Goal: Task Accomplishment & Management: Use online tool/utility

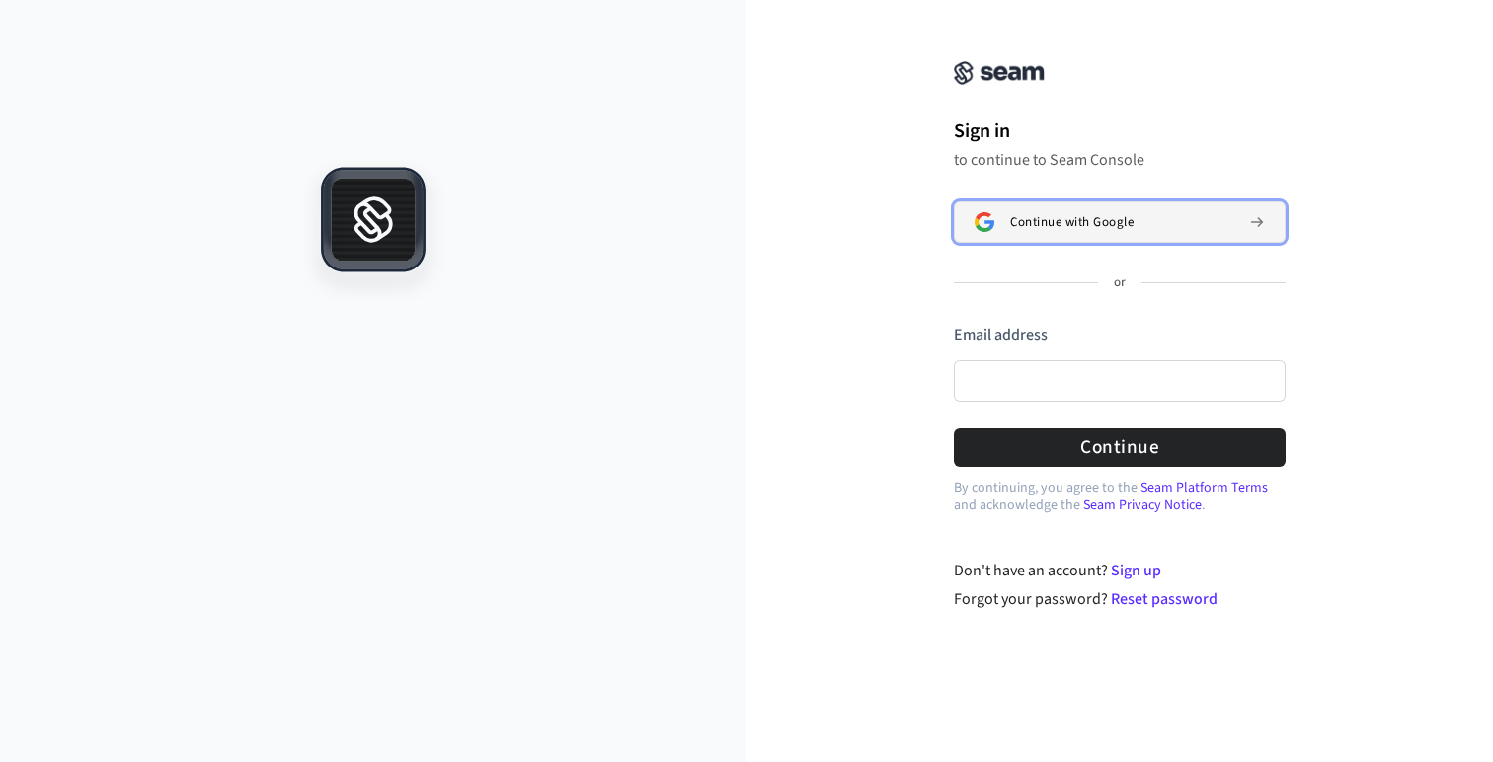
click at [1009, 215] on button "Continue with Google" at bounding box center [1120, 221] width 332 height 41
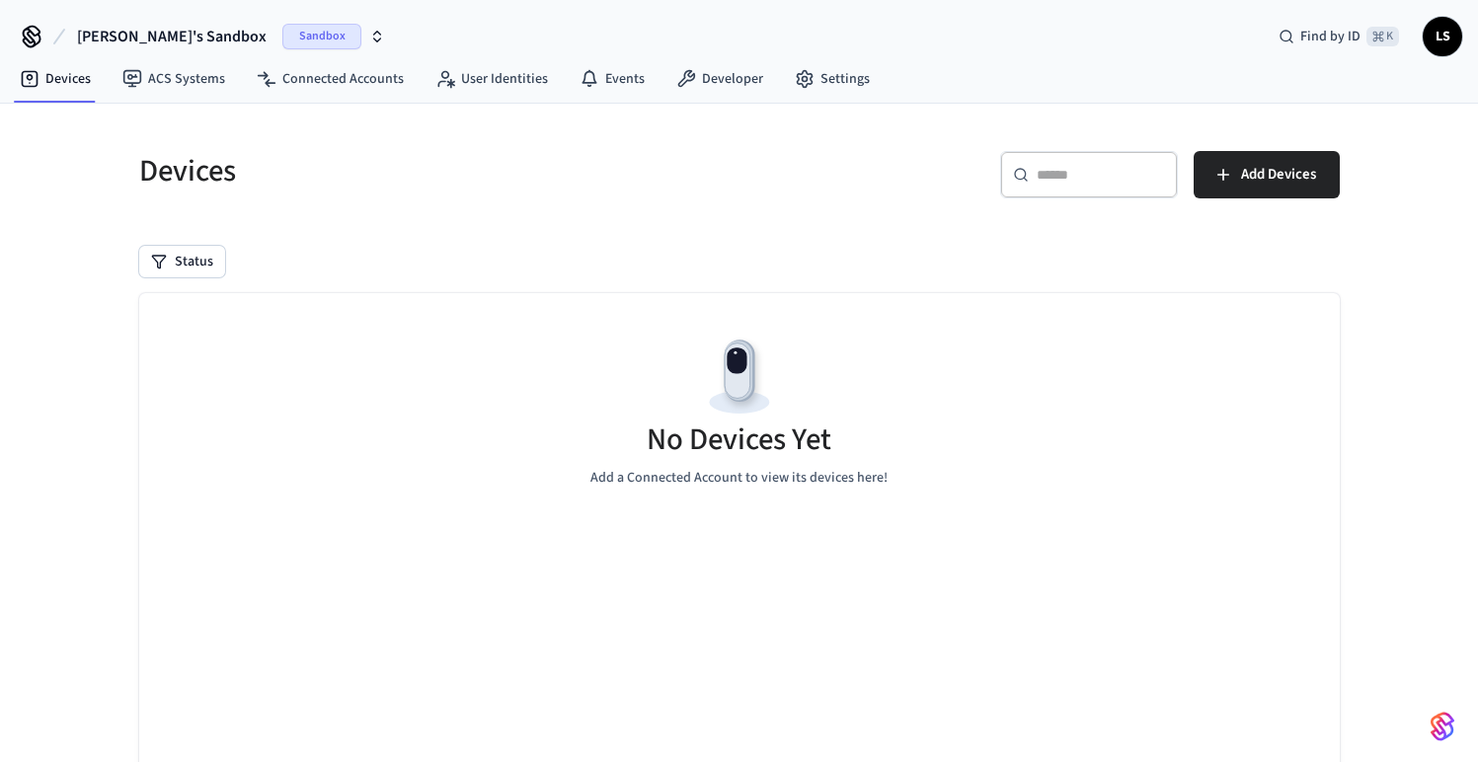
click at [935, 261] on div "Status" at bounding box center [739, 262] width 1201 height 32
click at [1273, 175] on span "Add Devices" at bounding box center [1278, 175] width 75 height 26
